Goal: Information Seeking & Learning: Compare options

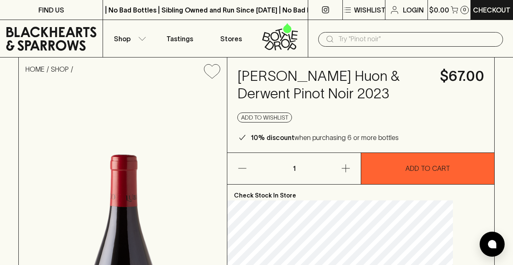
click at [355, 43] on input "text" at bounding box center [417, 39] width 158 height 13
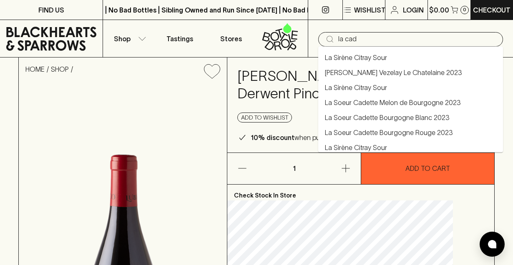
click at [372, 99] on link "La Soeur Cadette Melon de Bourgogne 2023" at bounding box center [393, 103] width 136 height 10
type input "La Soeur Cadette Melon de Bourgogne 2023"
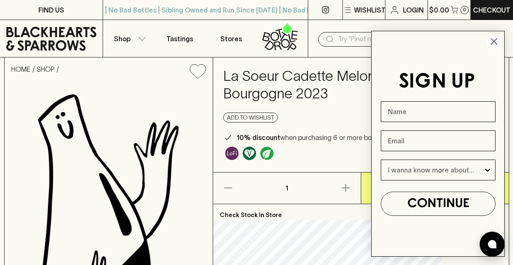
click at [495, 44] on circle "Close dialog" at bounding box center [494, 42] width 14 height 14
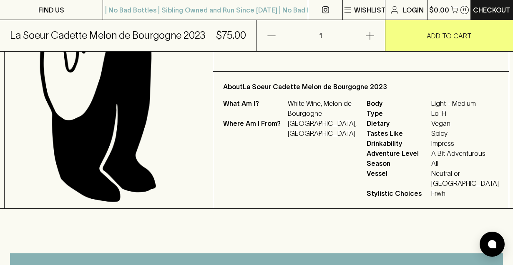
scroll to position [238, 0]
